Goal: Transaction & Acquisition: Obtain resource

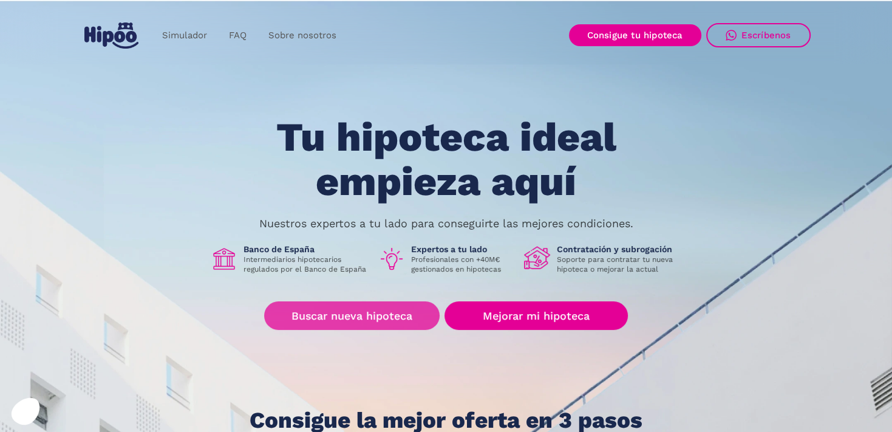
click at [393, 307] on link "Buscar nueva hipoteca" at bounding box center [351, 315] width 175 height 29
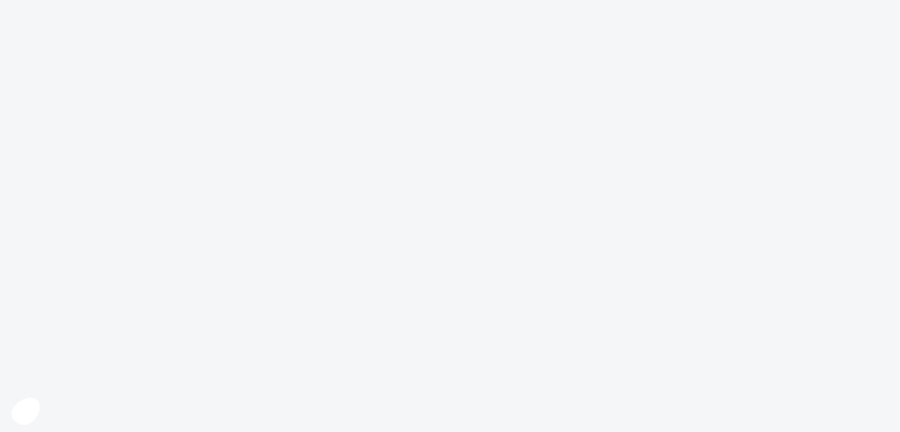
click at [393, 307] on body at bounding box center [450, 216] width 900 height 432
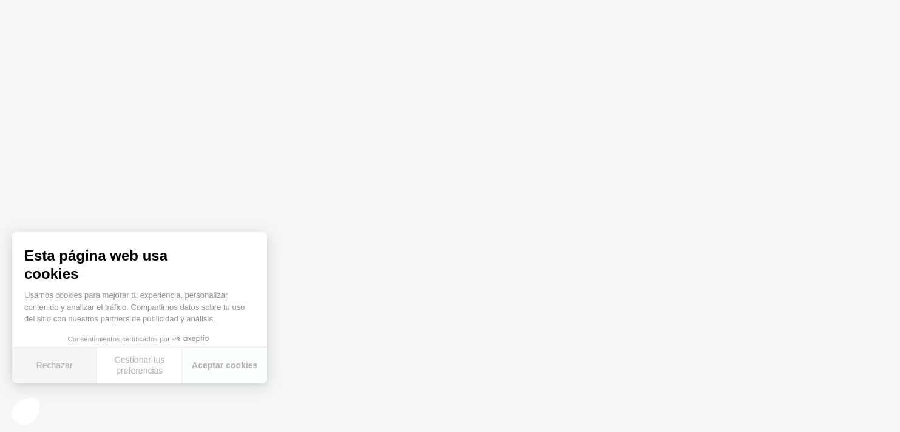
click at [64, 364] on button "Rechazar" at bounding box center [54, 365] width 85 height 36
